Goal: Transaction & Acquisition: Purchase product/service

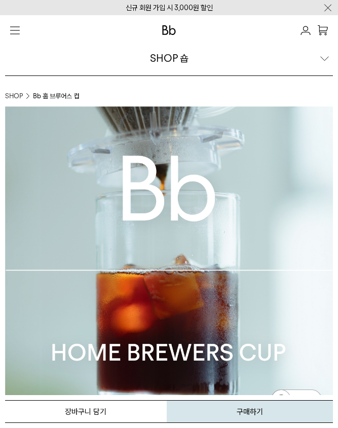
click at [173, 31] on img at bounding box center [169, 30] width 14 height 10
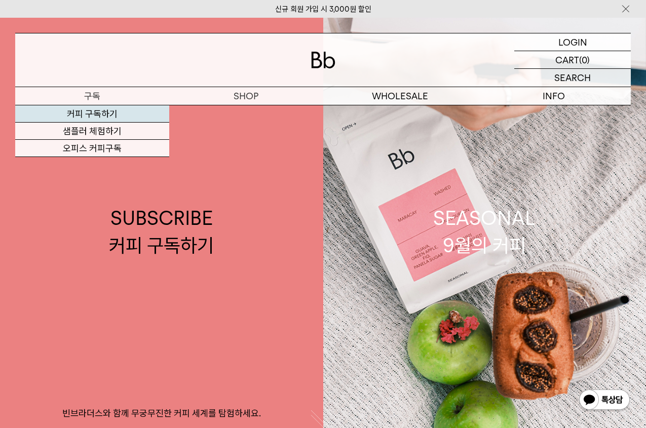
click at [96, 113] on link "커피 구독하기" at bounding box center [92, 113] width 154 height 17
click at [98, 114] on link "커피 구독하기" at bounding box center [92, 113] width 154 height 17
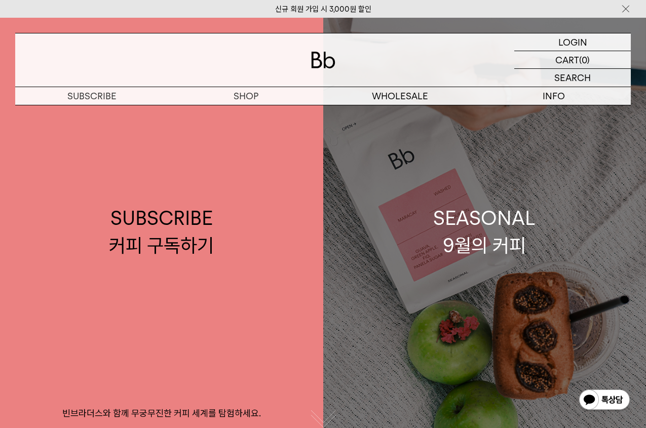
click at [449, 204] on link "SEASONAL 9월의 커피" at bounding box center [484, 232] width 323 height 428
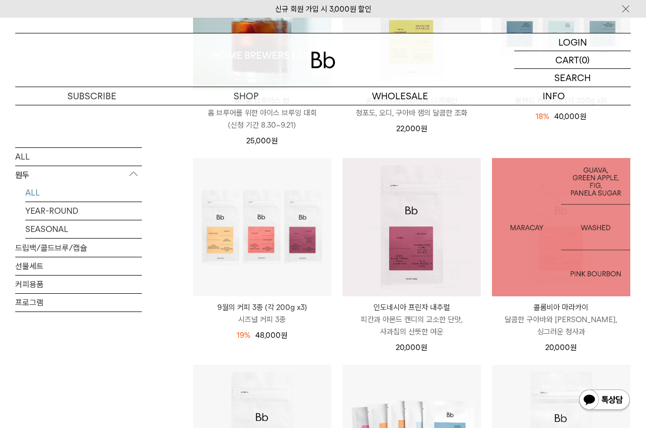
scroll to position [253, 0]
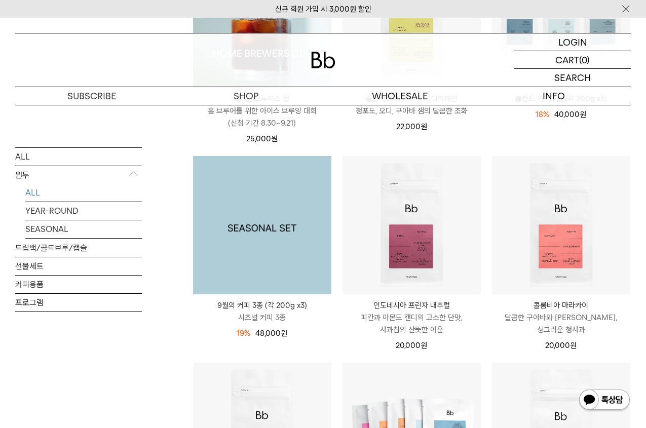
click at [273, 245] on img at bounding box center [262, 225] width 138 height 138
click at [267, 232] on img at bounding box center [262, 225] width 138 height 138
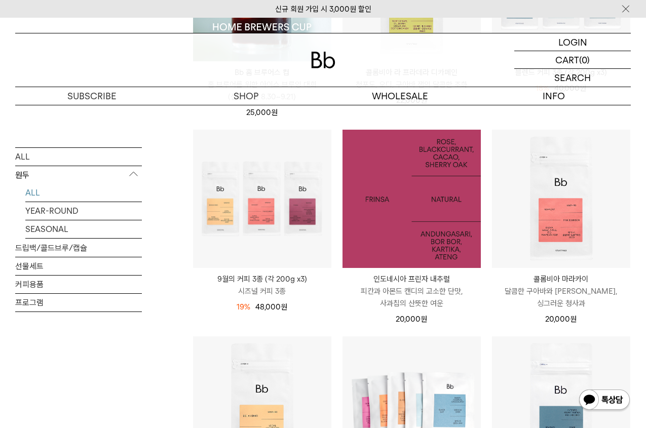
scroll to position [304, 0]
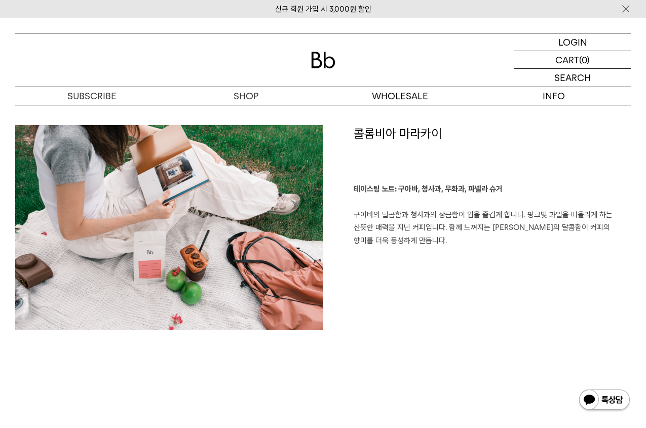
scroll to position [1202, 0]
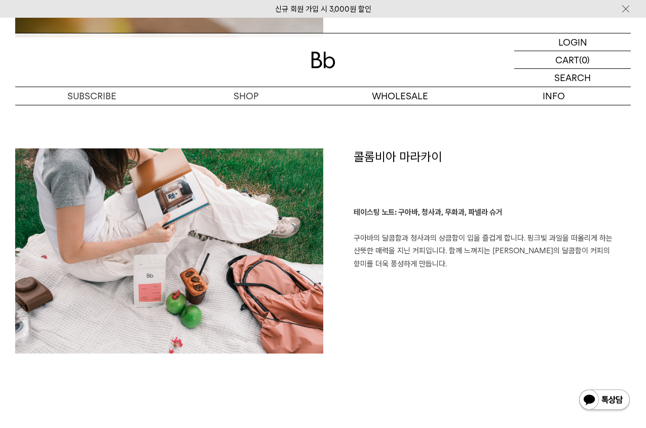
click at [54, 377] on div "콜롬비아 마라카이 테이스팅 노트: 구아바, 청사과, 무화과, 파넬라 슈거 구아바의 달콤함과 청사과의 상큼함이 입을 즐겁게 합니다. 핑크빛 과일…" at bounding box center [322, 306] width 615 height 316
click at [417, 366] on div "콜롬비아 마라카이 테이스팅 노트: 구아바, 청사과, 무화과, 파넬라 슈거 구아바의 달콤함과 청사과의 상큼함이 입을 즐겁게 합니다. 핑크빛 과일…" at bounding box center [322, 306] width 615 height 316
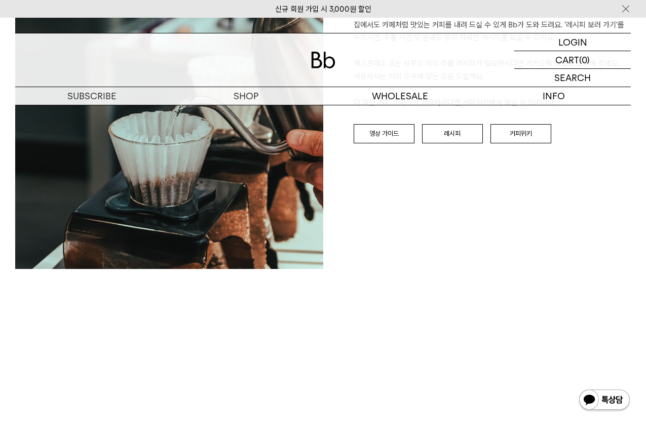
scroll to position [2054, 0]
